Goal: Information Seeking & Learning: Learn about a topic

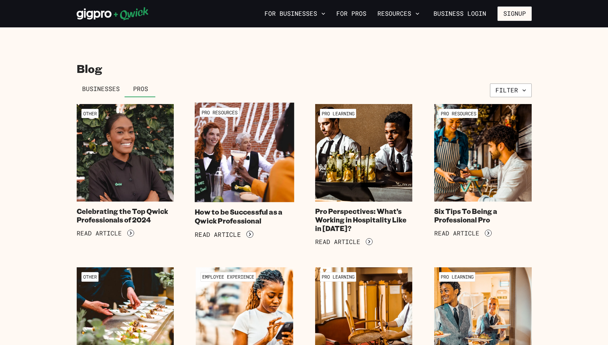
click at [230, 233] on span "Read Article" at bounding box center [218, 234] width 46 height 8
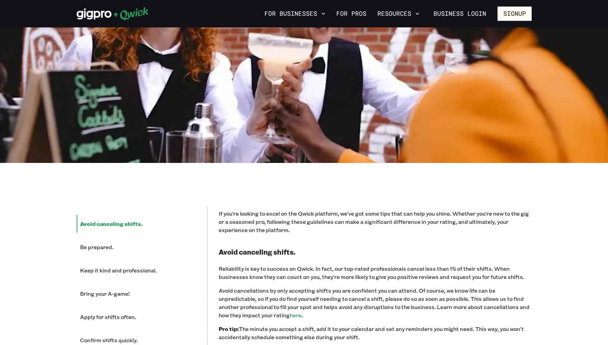
scroll to position [231, 0]
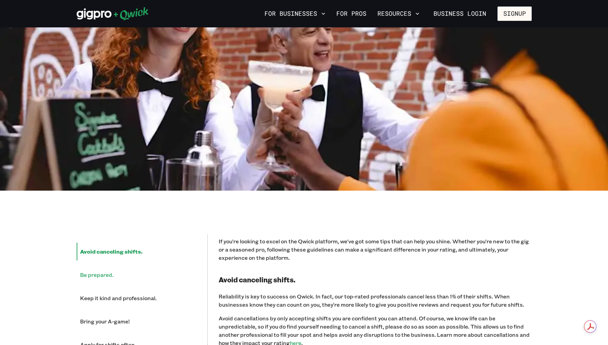
click at [108, 271] on li "Be prepared." at bounding box center [137, 275] width 120 height 18
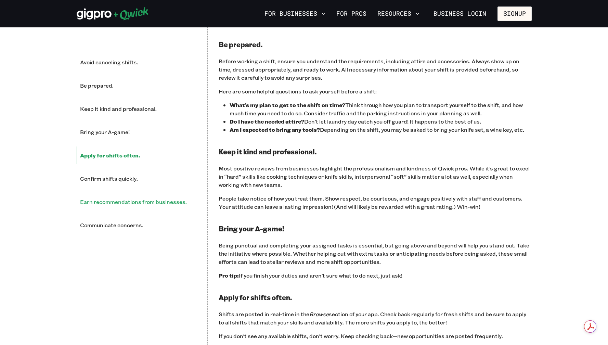
scroll to position [579, 0]
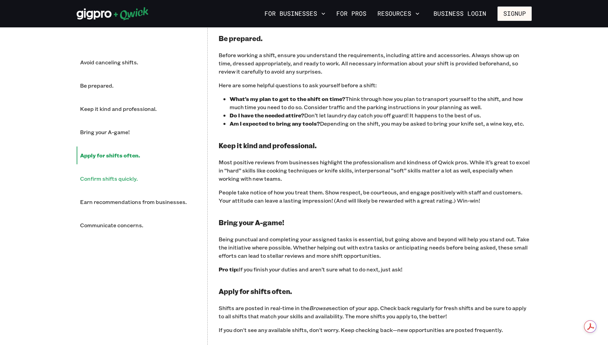
click at [107, 182] on li "Confirm shifts quickly." at bounding box center [137, 179] width 120 height 18
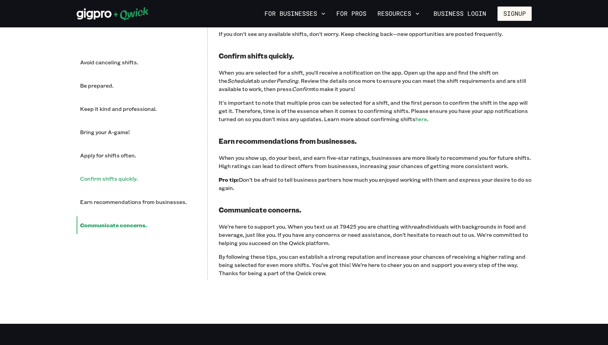
scroll to position [892, 0]
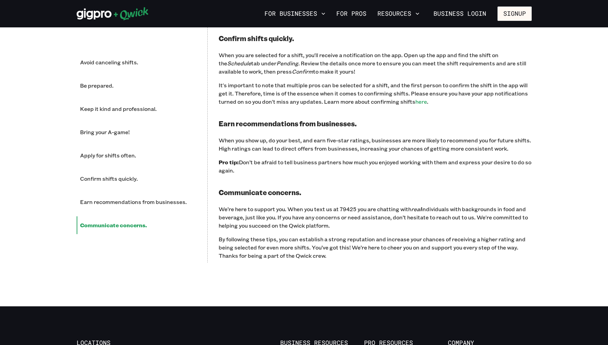
drag, startPoint x: 221, startPoint y: 140, endPoint x: 288, endPoint y: 149, distance: 67.6
click at [288, 149] on p "When you show up, do your best, and earn five-star ratings, businesses are more…" at bounding box center [375, 144] width 313 height 16
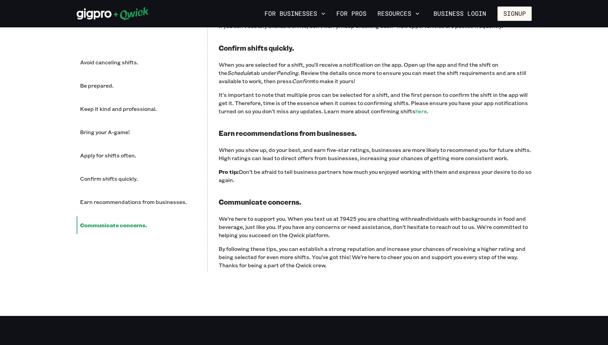
scroll to position [880, 0]
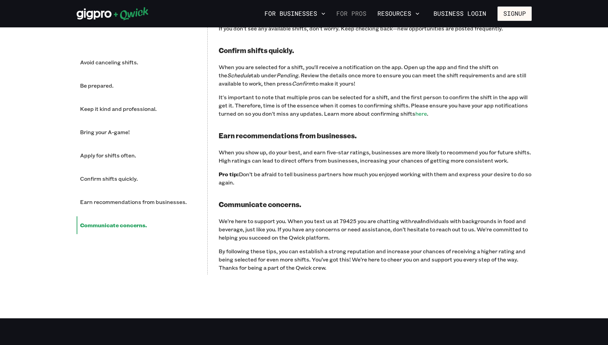
click at [355, 14] on link "For Pros" at bounding box center [351, 14] width 36 height 12
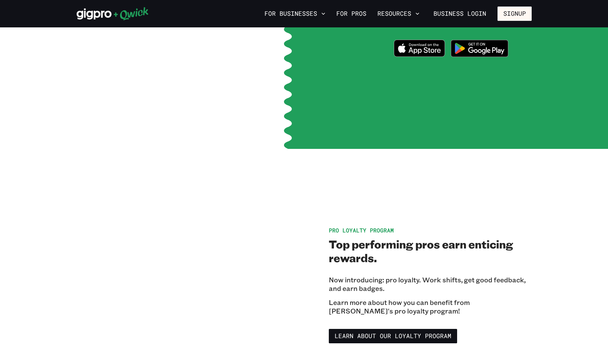
scroll to position [1009, 0]
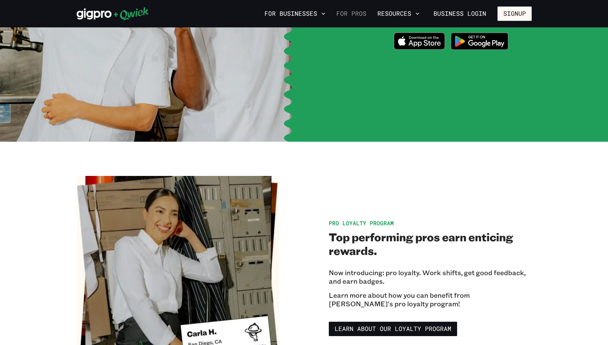
click at [366, 13] on link "For Pros" at bounding box center [351, 14] width 36 height 12
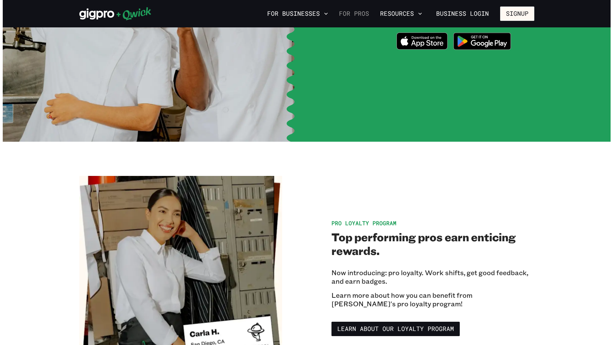
scroll to position [0, 0]
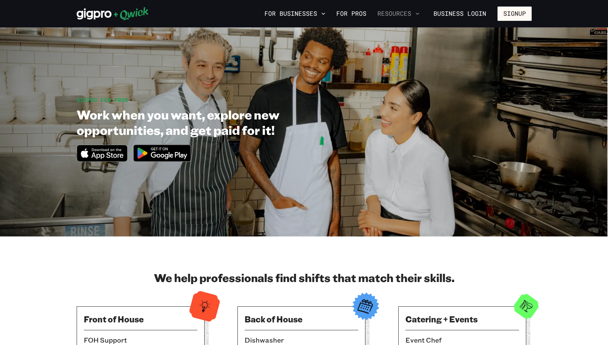
click at [402, 14] on button "Resources" at bounding box center [398, 14] width 48 height 12
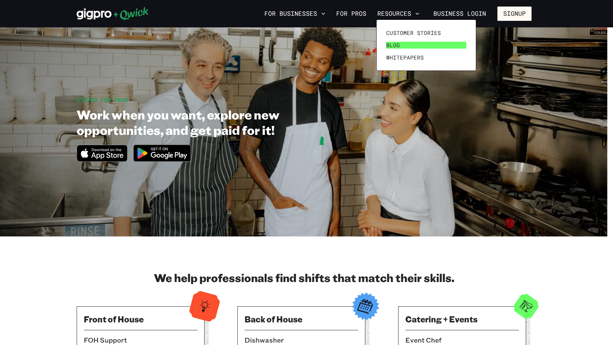
click at [390, 45] on span "Blog" at bounding box center [393, 45] width 14 height 7
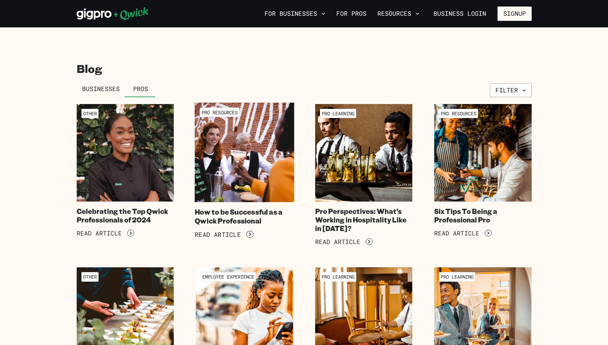
click at [232, 234] on span "Read Article" at bounding box center [218, 234] width 46 height 8
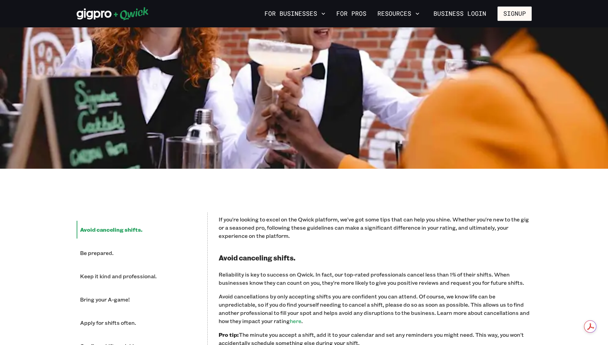
scroll to position [253, 0]
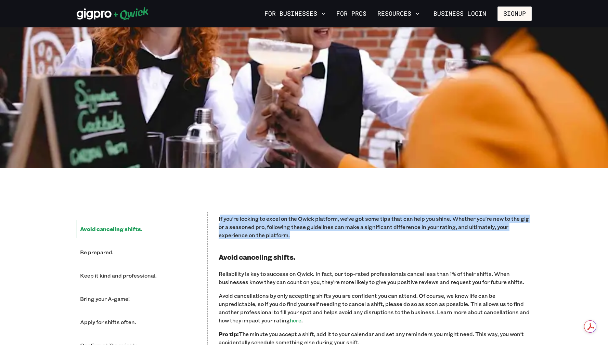
drag, startPoint x: 219, startPoint y: 219, endPoint x: 291, endPoint y: 235, distance: 73.9
click at [291, 235] on p "If you're looking to excel on the Qwick platform, we've got some tips that can …" at bounding box center [375, 226] width 313 height 25
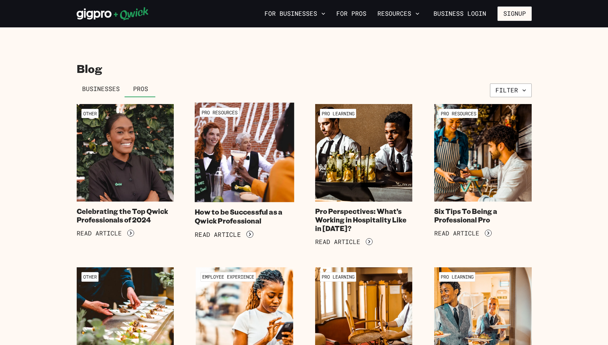
click at [239, 231] on span "Read Article" at bounding box center [218, 234] width 46 height 8
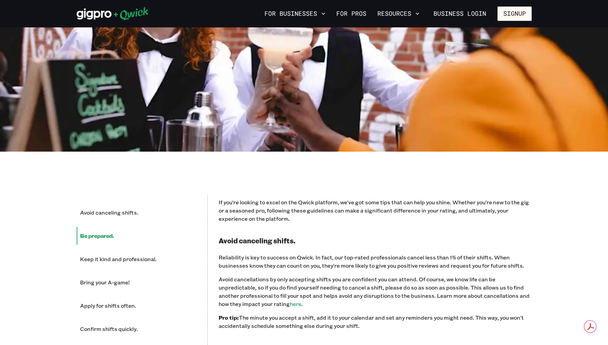
scroll to position [302, 0]
